Goal: Task Accomplishment & Management: Use online tool/utility

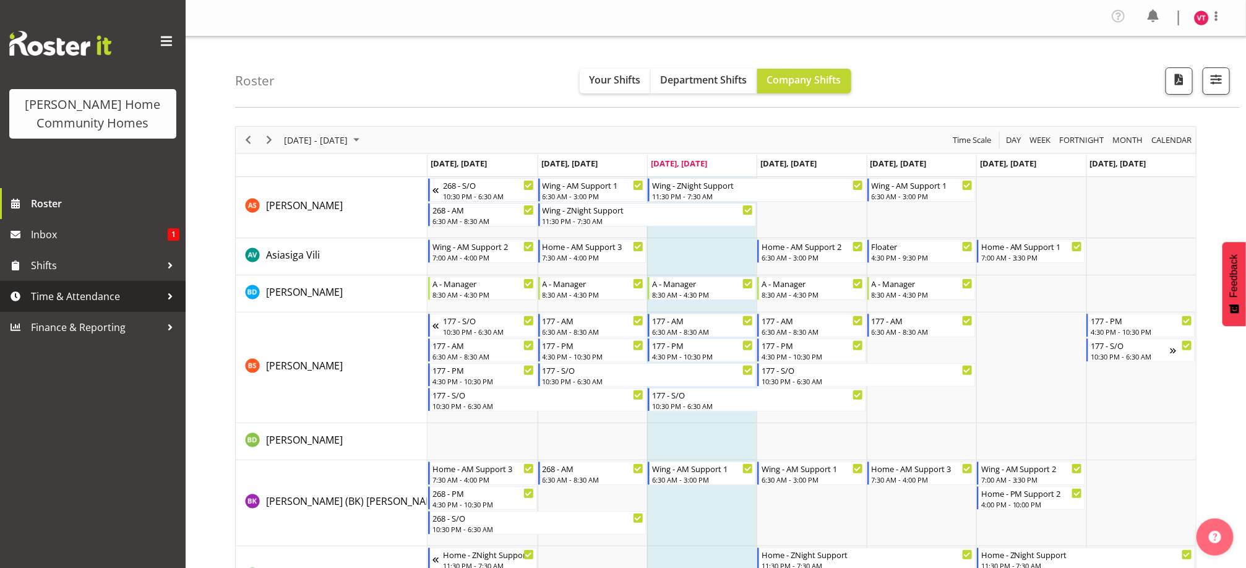
click at [145, 294] on span "Time & Attendance" at bounding box center [96, 296] width 130 height 19
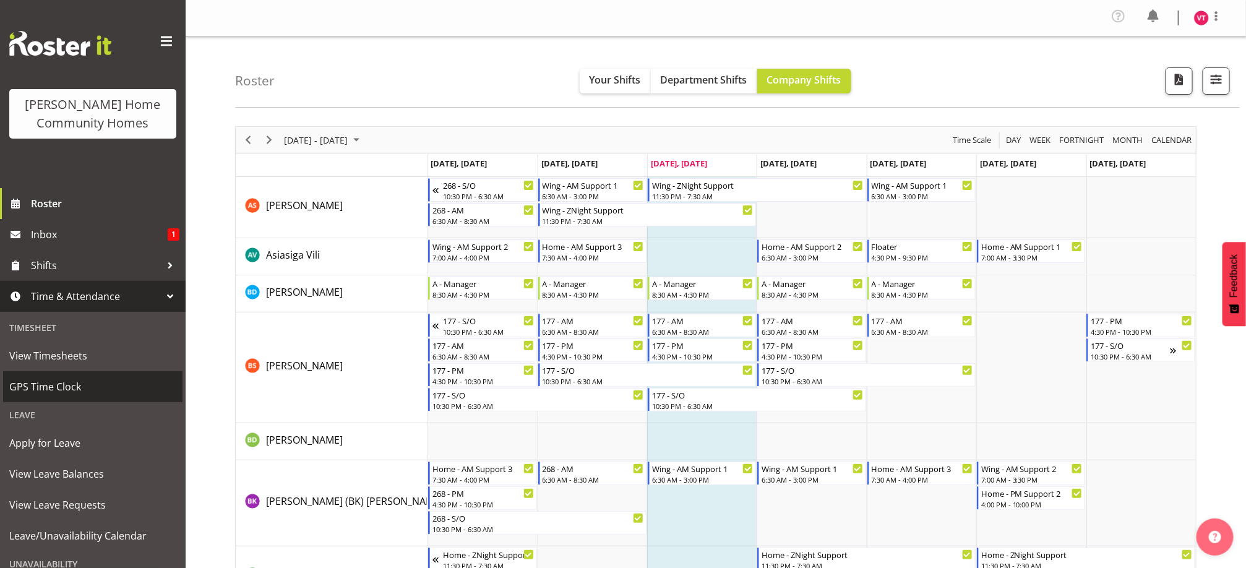
click at [121, 383] on span "GPS Time Clock" at bounding box center [92, 386] width 167 height 19
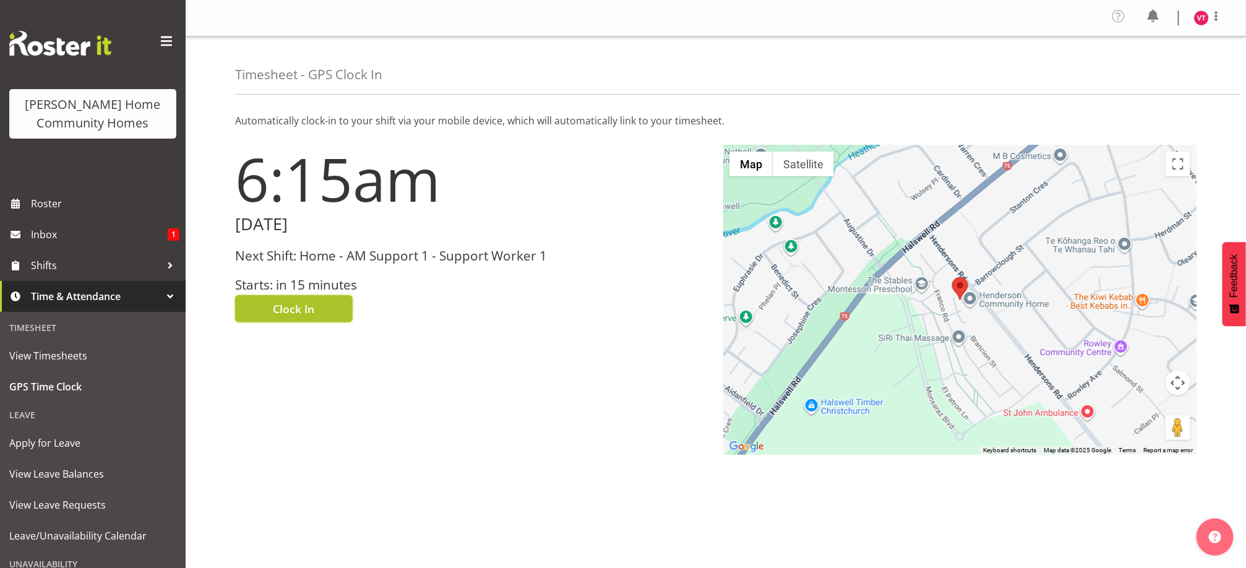
click at [306, 310] on span "Clock In" at bounding box center [293, 309] width 41 height 16
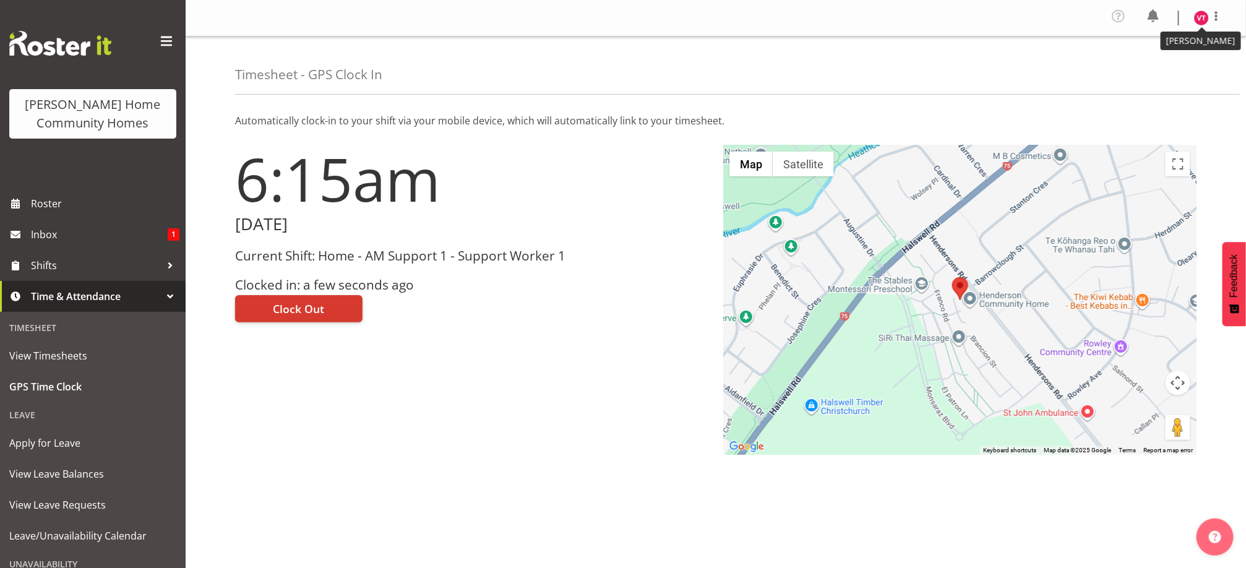
click at [1198, 23] on img at bounding box center [1201, 18] width 15 height 15
click at [1142, 67] on link "Log Out" at bounding box center [1164, 68] width 119 height 22
